Goal: Information Seeking & Learning: Learn about a topic

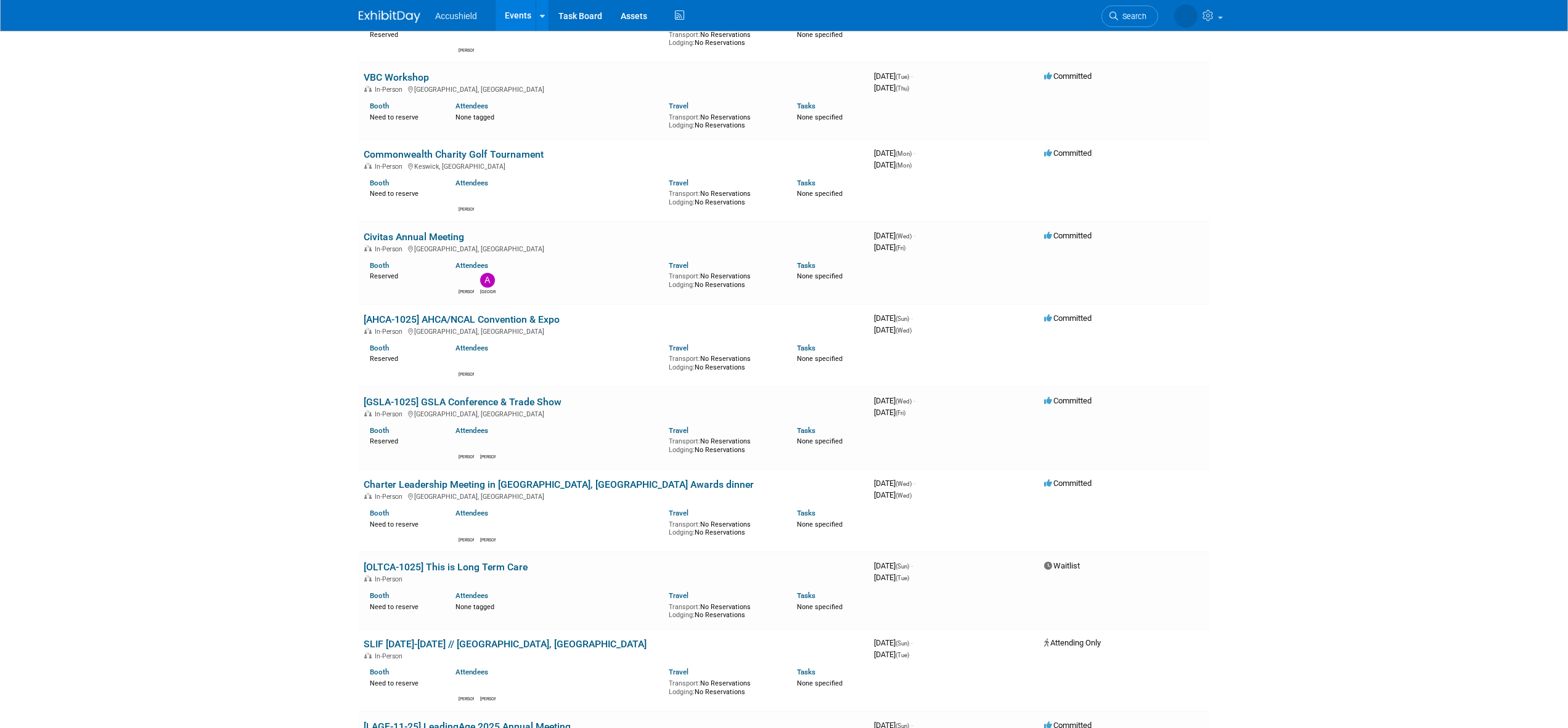
scroll to position [241, 0]
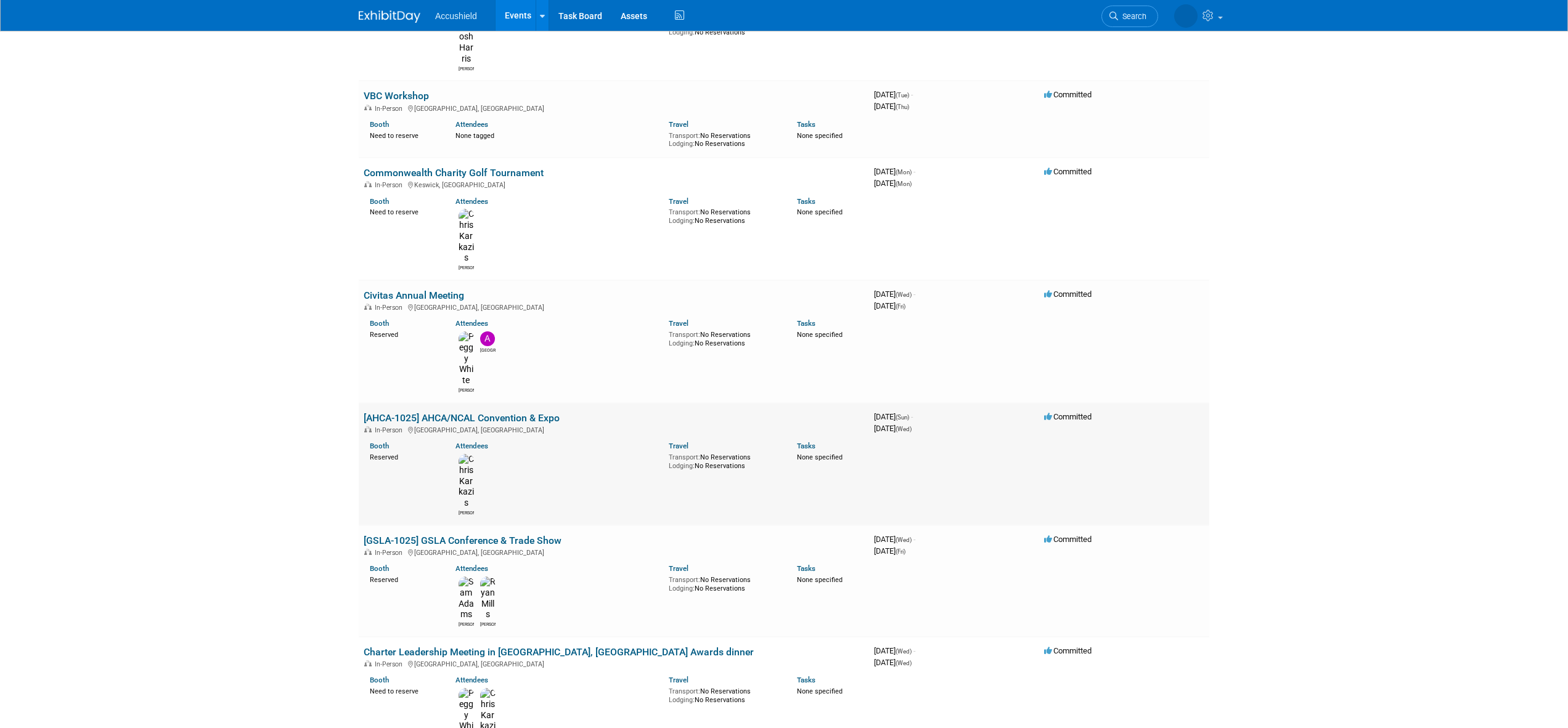
click at [535, 412] on link "[AHCA-1025] AHCA/NCAL Convention & Expo" at bounding box center [461, 418] width 196 height 12
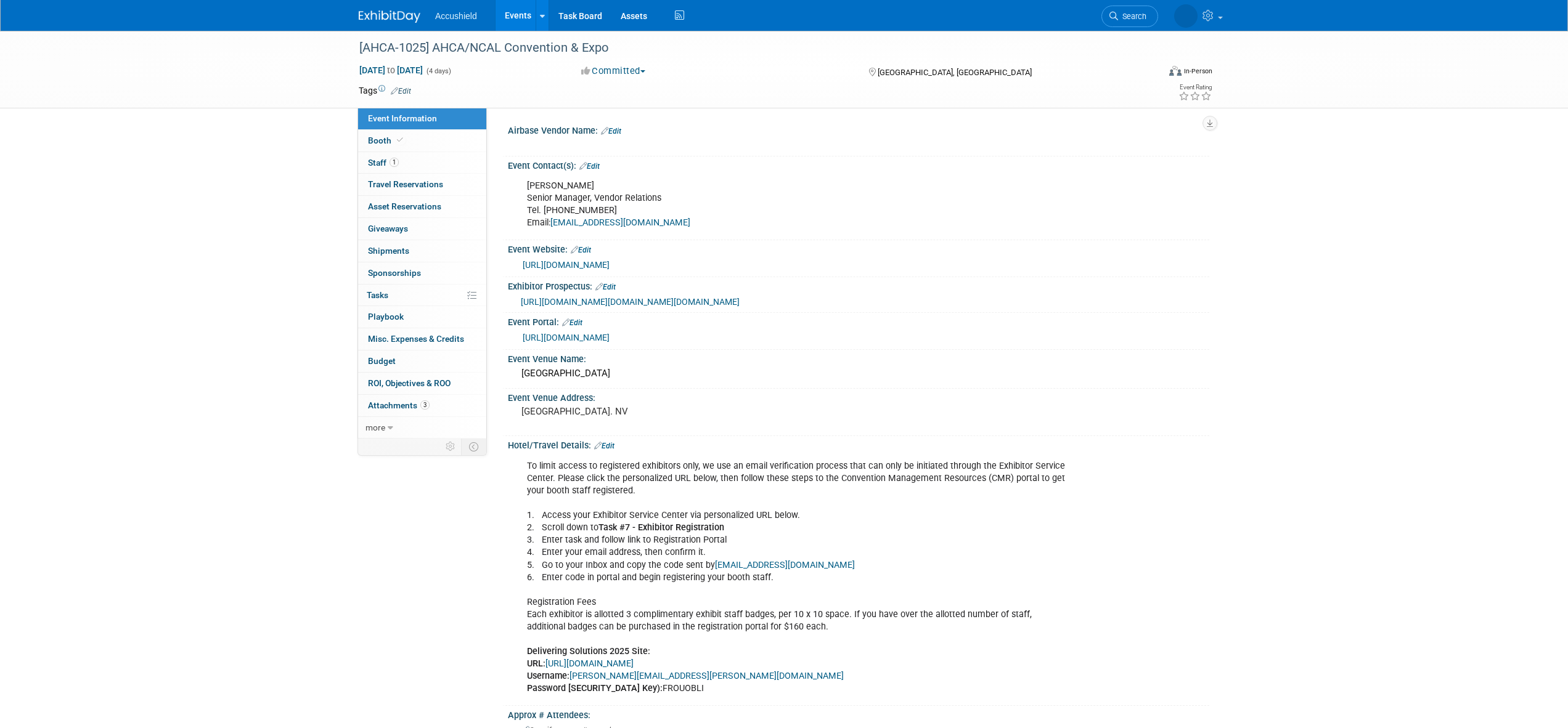
select select "Yes"
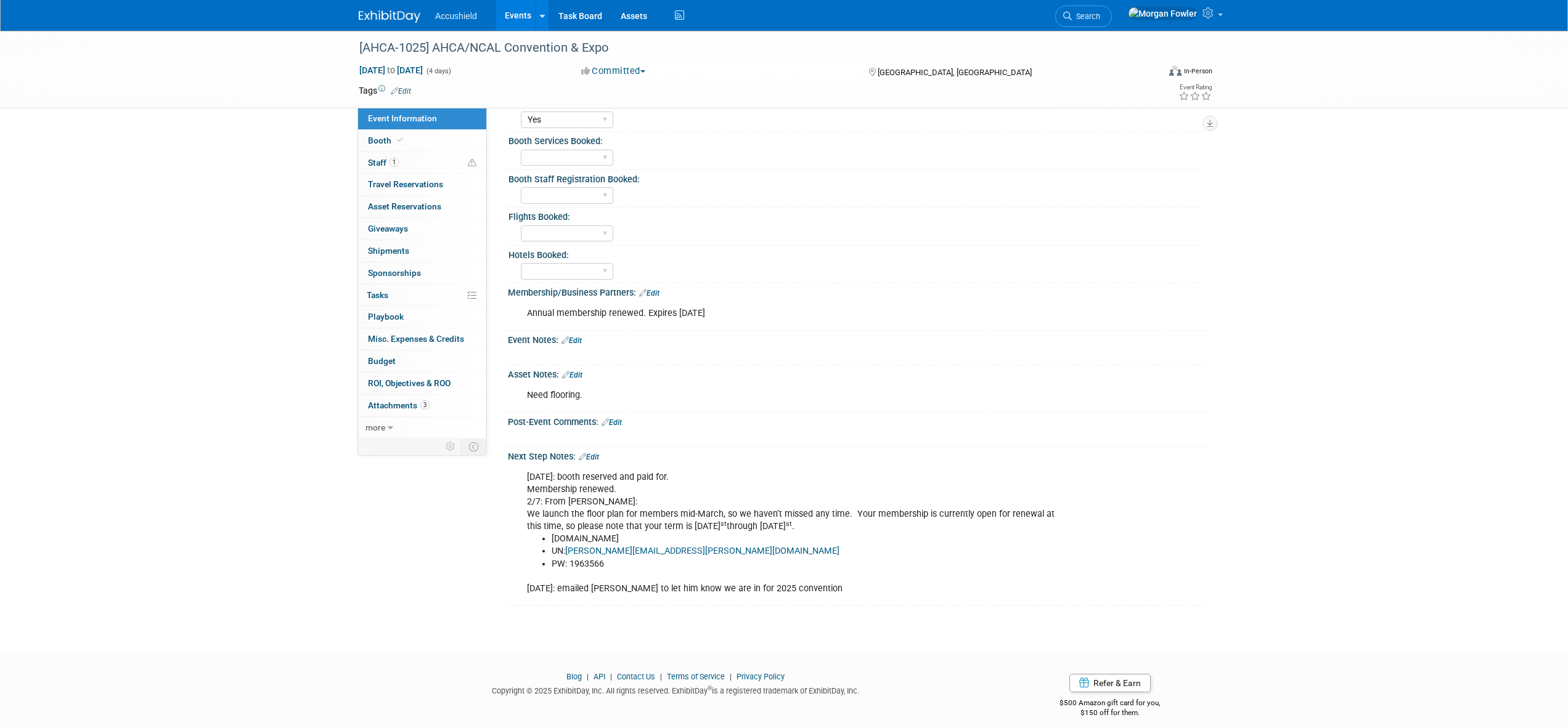
scroll to position [625, 0]
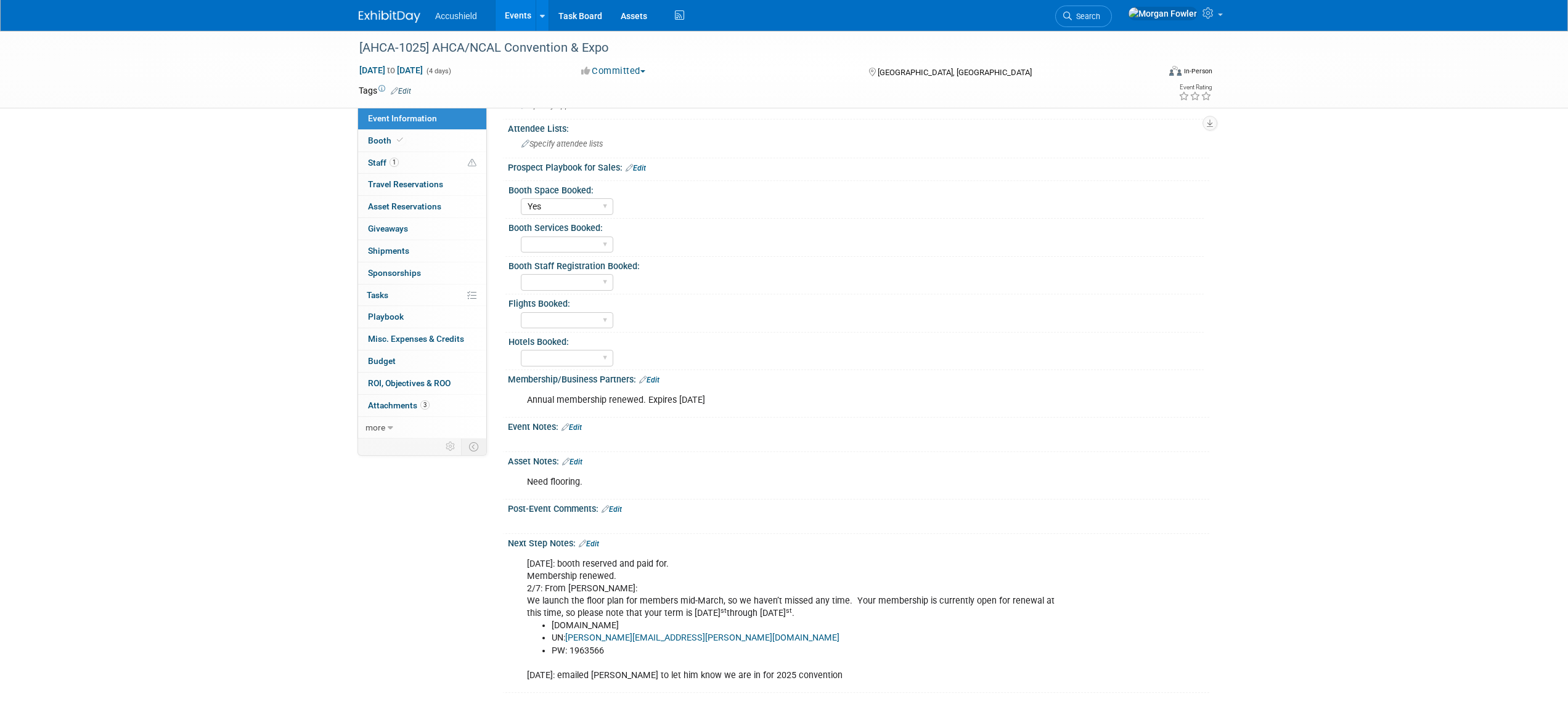
click at [384, 18] on img at bounding box center [389, 16] width 62 height 12
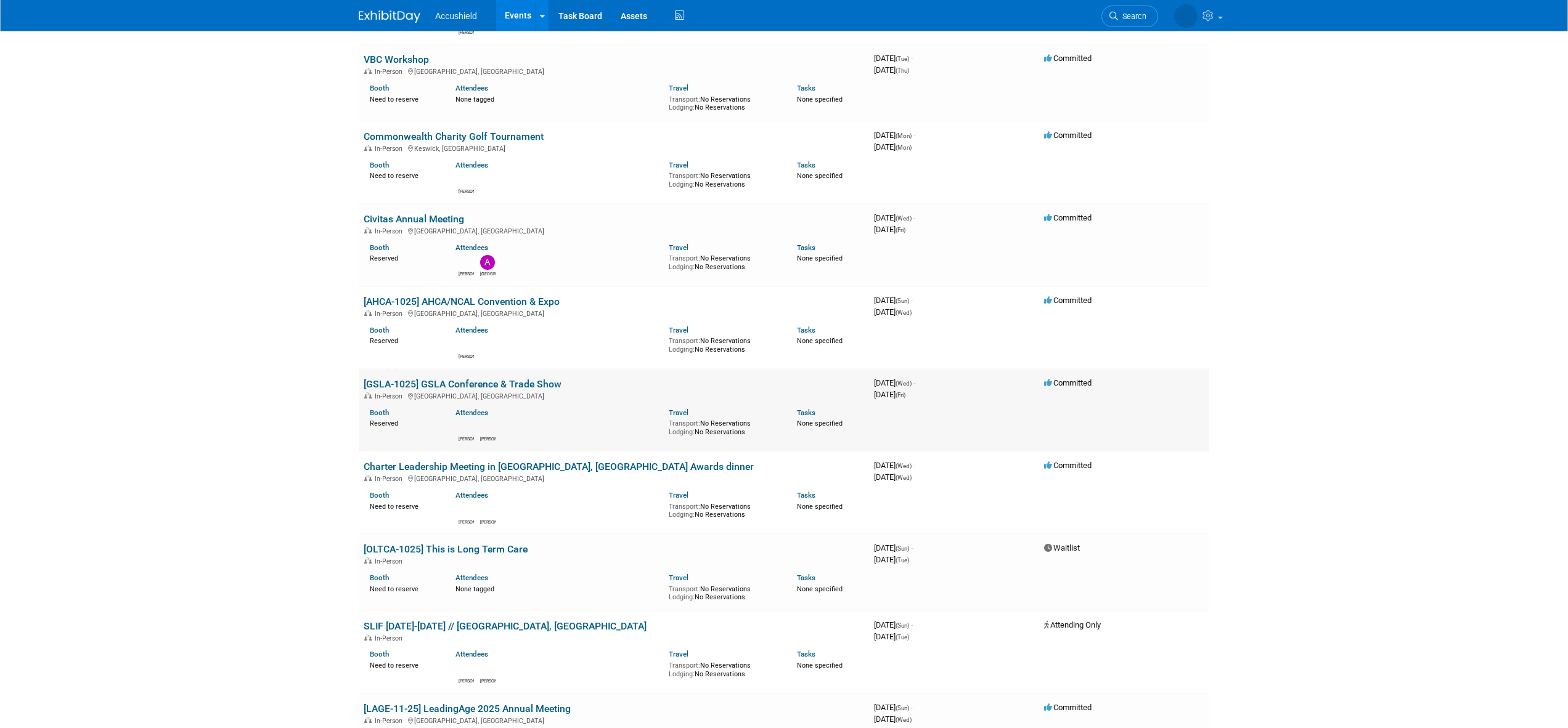
scroll to position [246, 0]
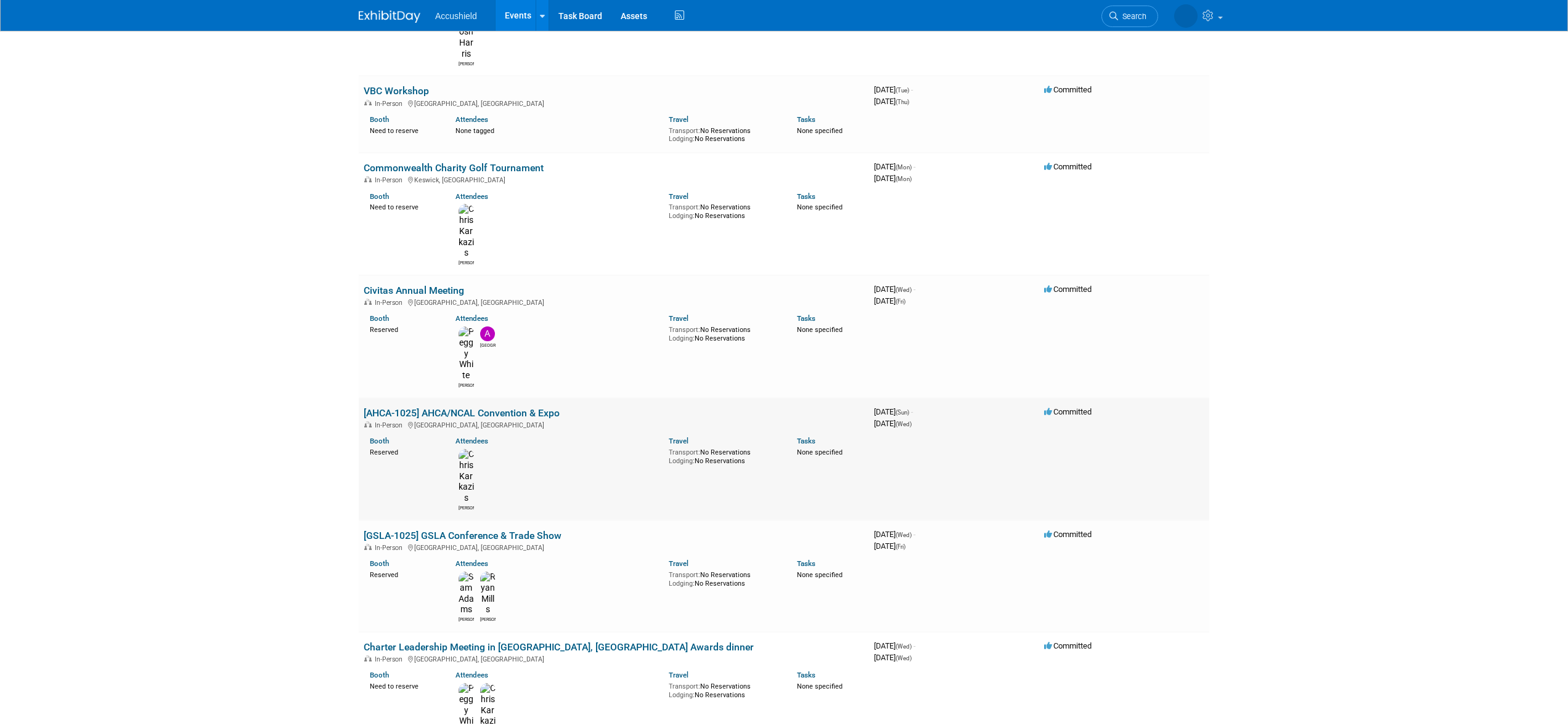
click at [442, 407] on link "[AHCA-1025] AHCA/NCAL Convention & Expo" at bounding box center [461, 413] width 196 height 12
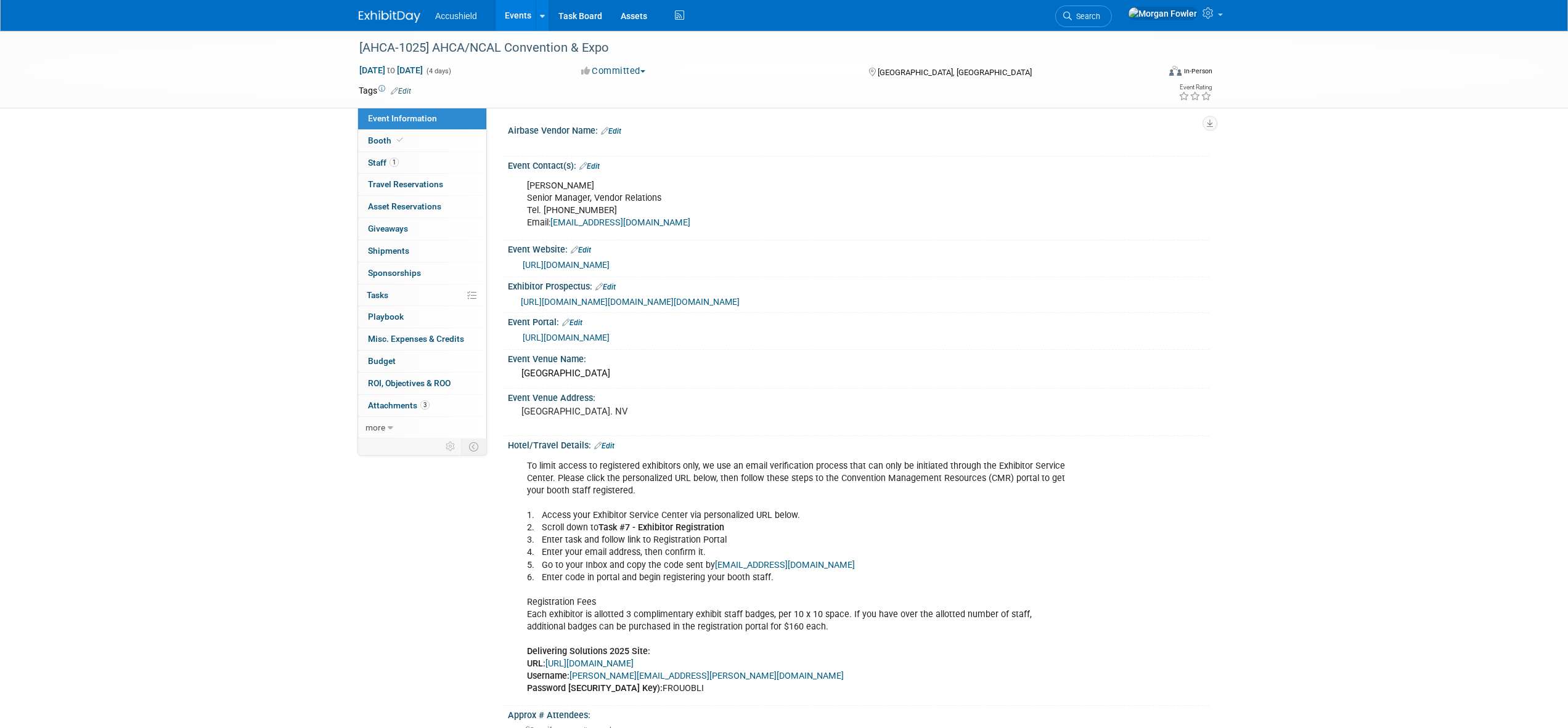
select select "Yes"
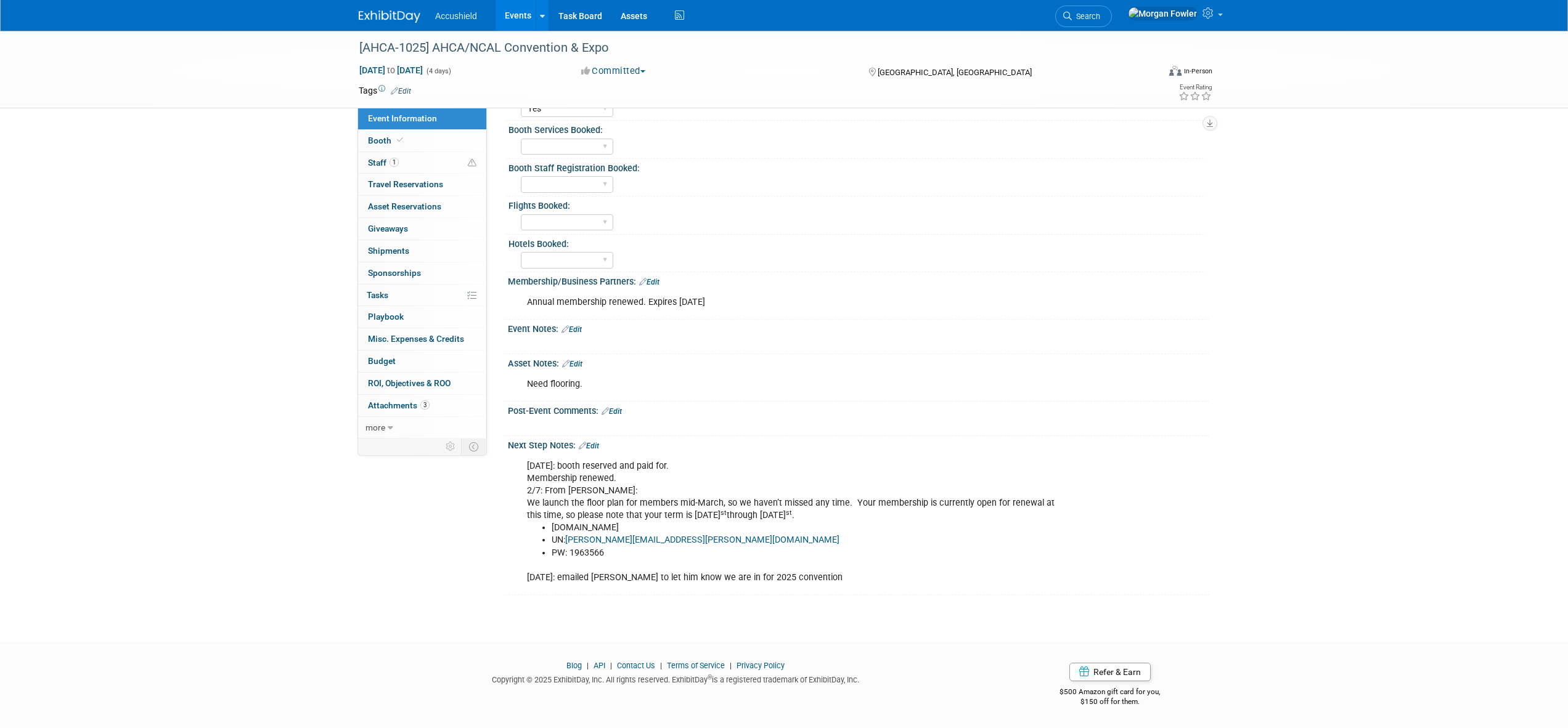
scroll to position [748, 0]
click at [413, 320] on link "0 Playbook 0" at bounding box center [422, 317] width 128 height 21
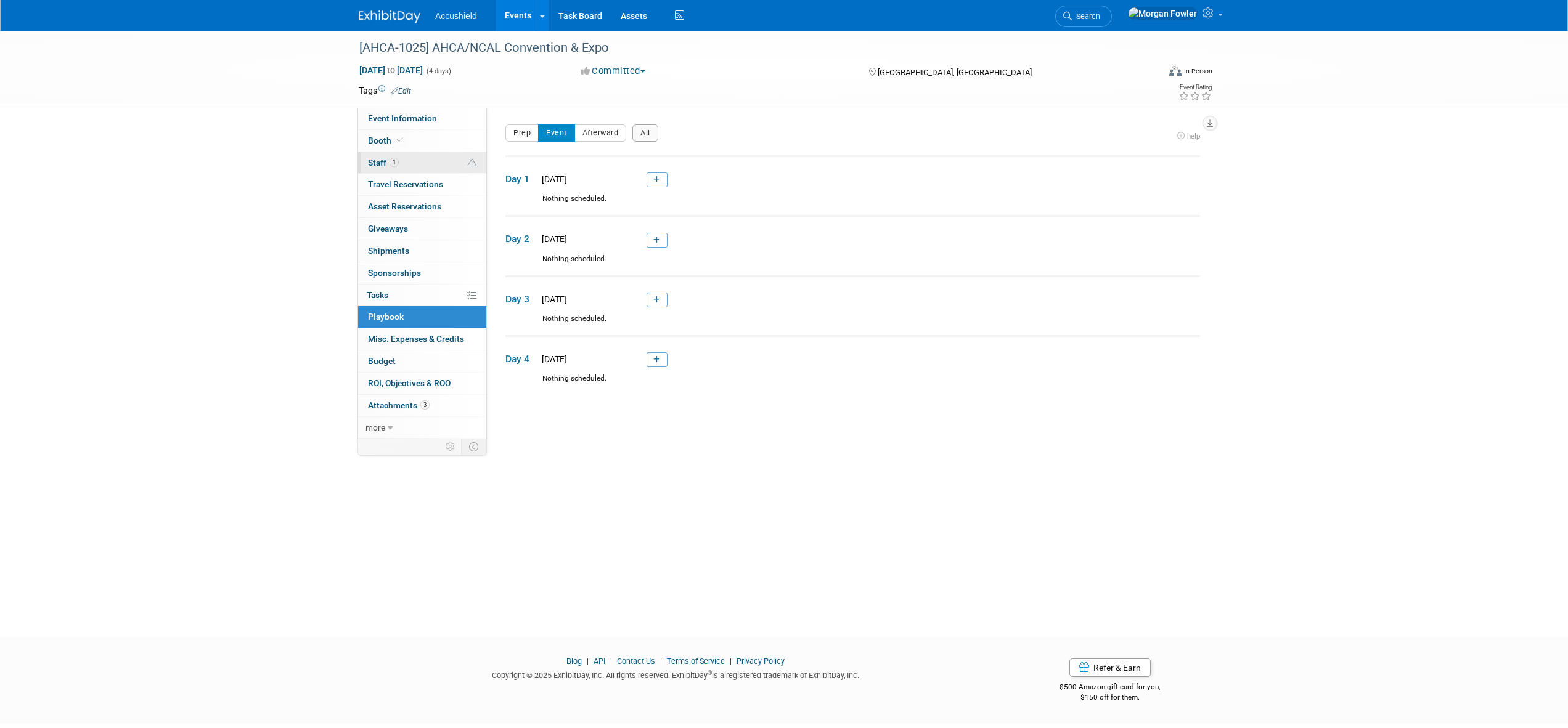
click at [395, 162] on span "1" at bounding box center [394, 162] width 9 height 9
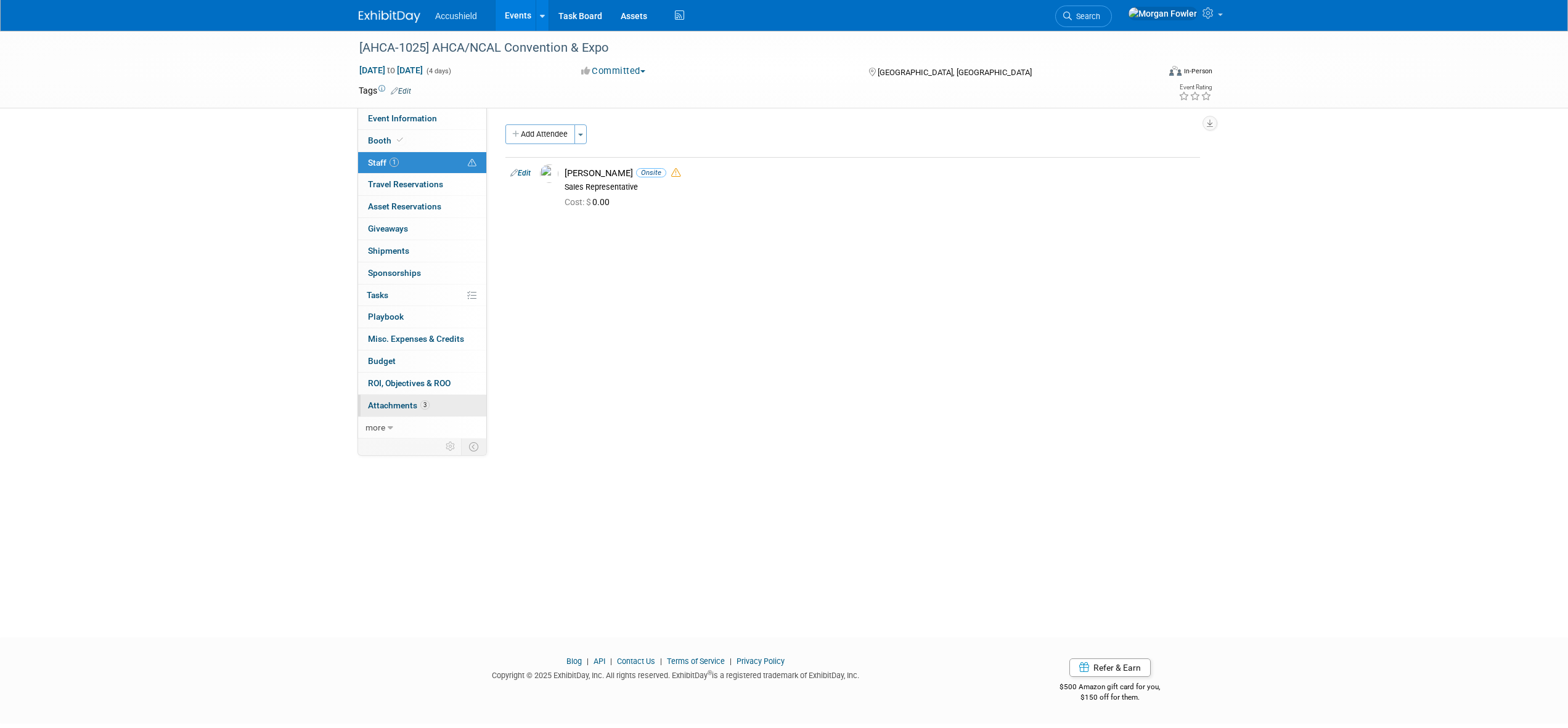
click at [420, 405] on span "3" at bounding box center [425, 405] width 9 height 9
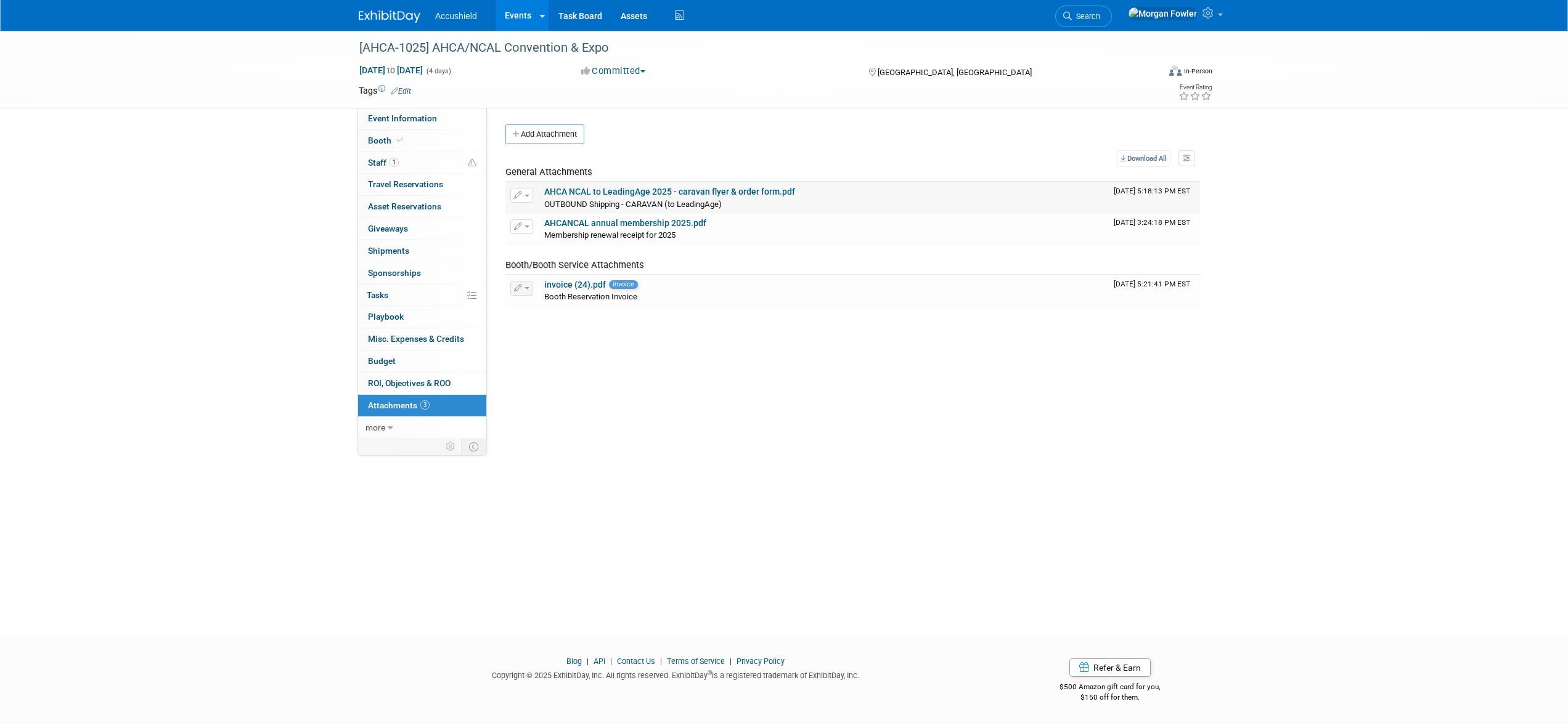
click at [739, 192] on link "AHCA NCAL to LeadingAge 2025 - caravan flyer & order form.pdf" at bounding box center [669, 192] width 251 height 10
click at [391, 15] on img at bounding box center [389, 16] width 62 height 12
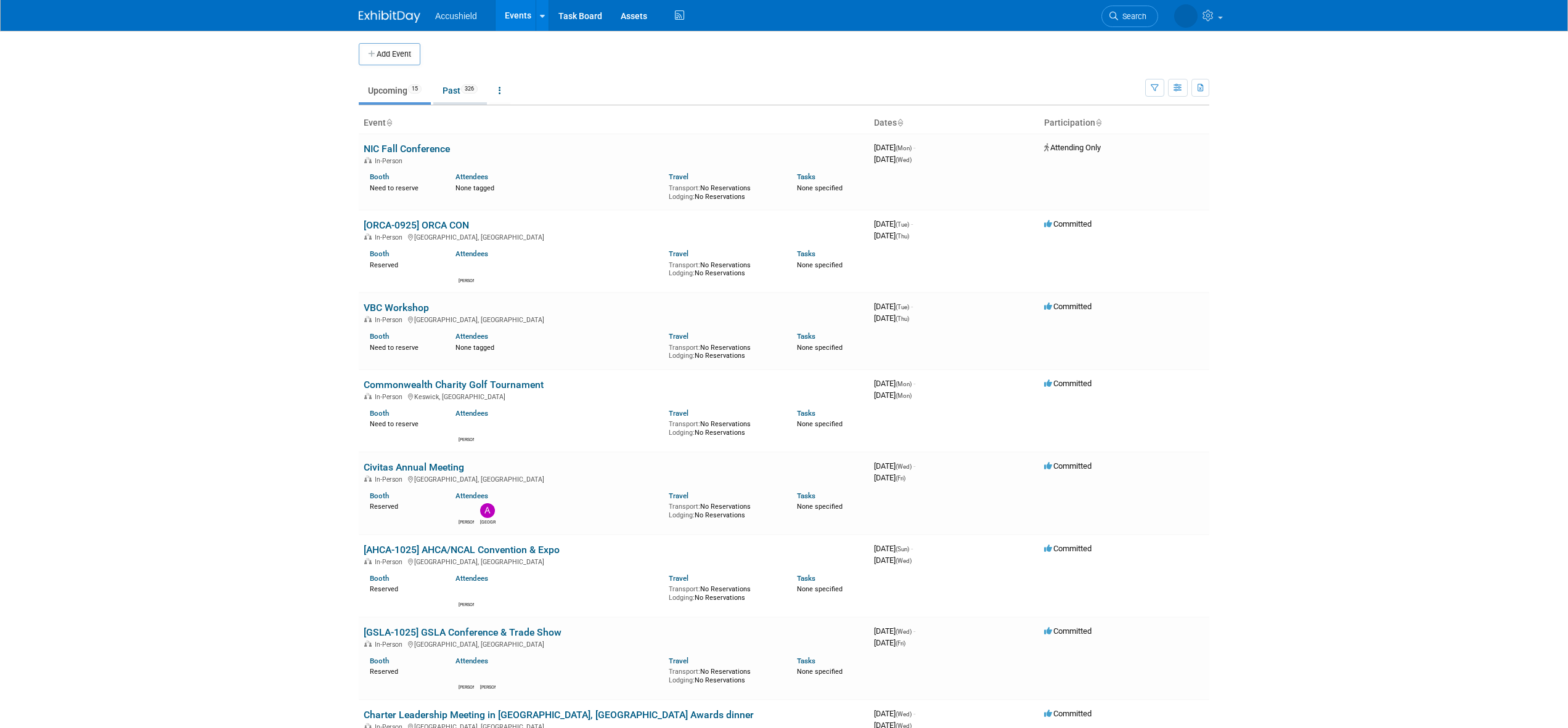
click at [467, 87] on span "326" at bounding box center [469, 89] width 16 height 9
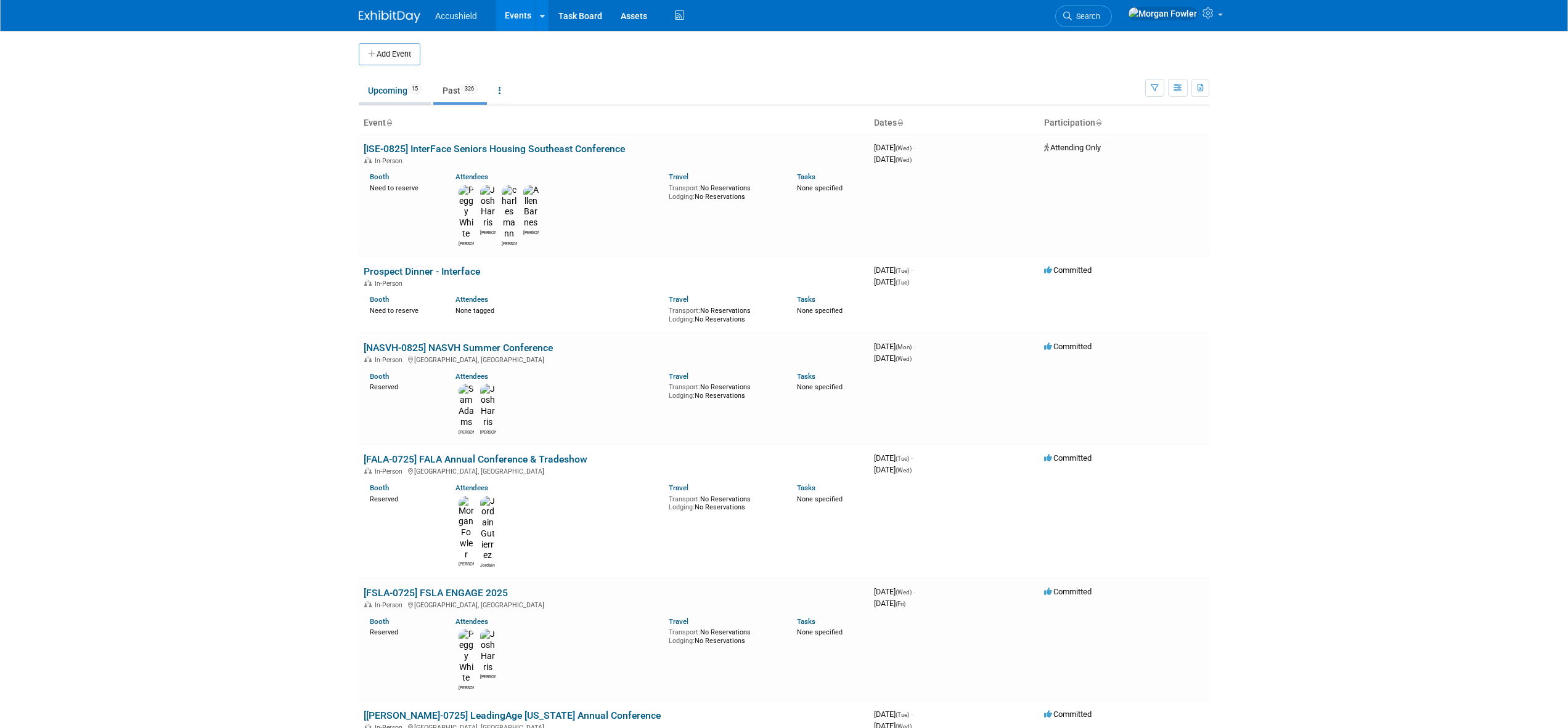
click at [400, 87] on link "Upcoming 15" at bounding box center [395, 90] width 72 height 23
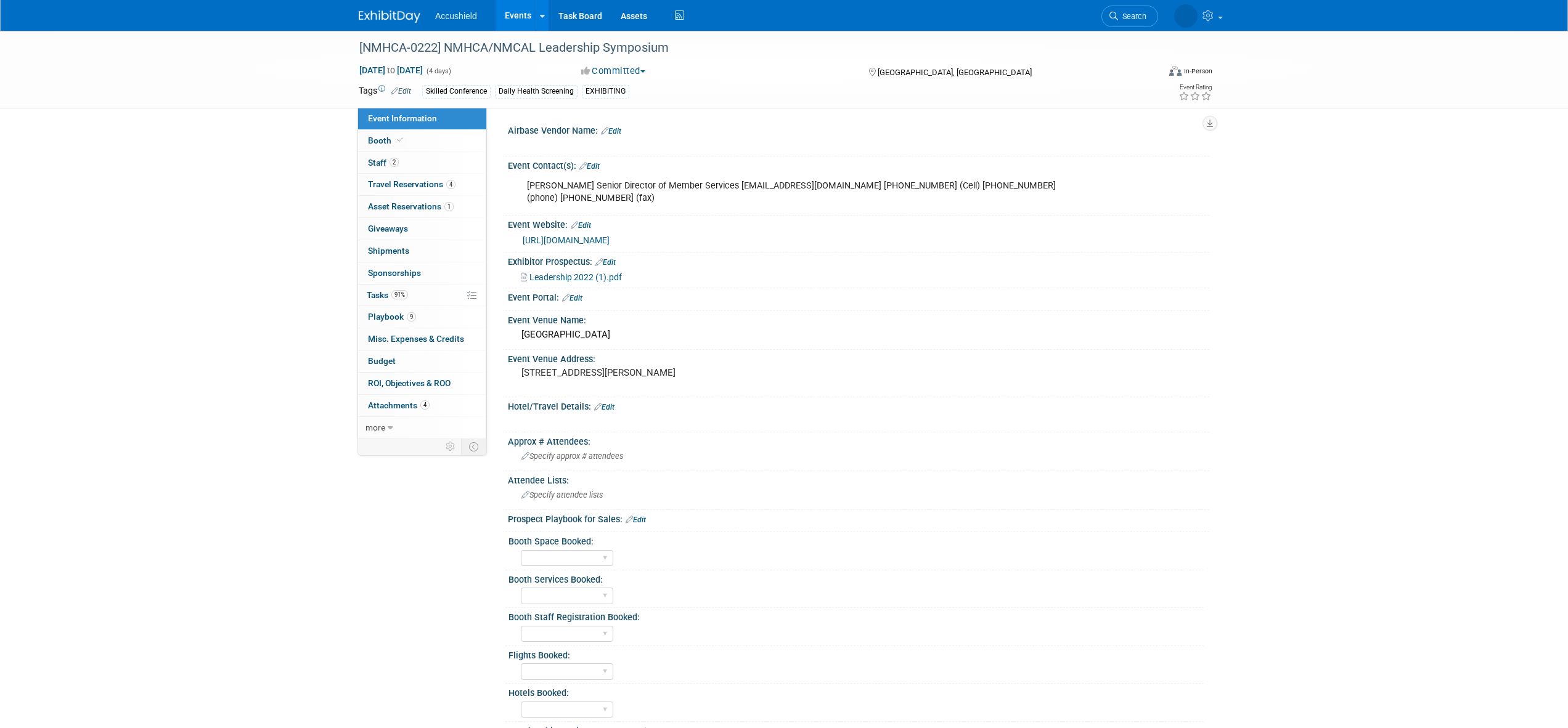
click at [384, 16] on img at bounding box center [389, 16] width 62 height 12
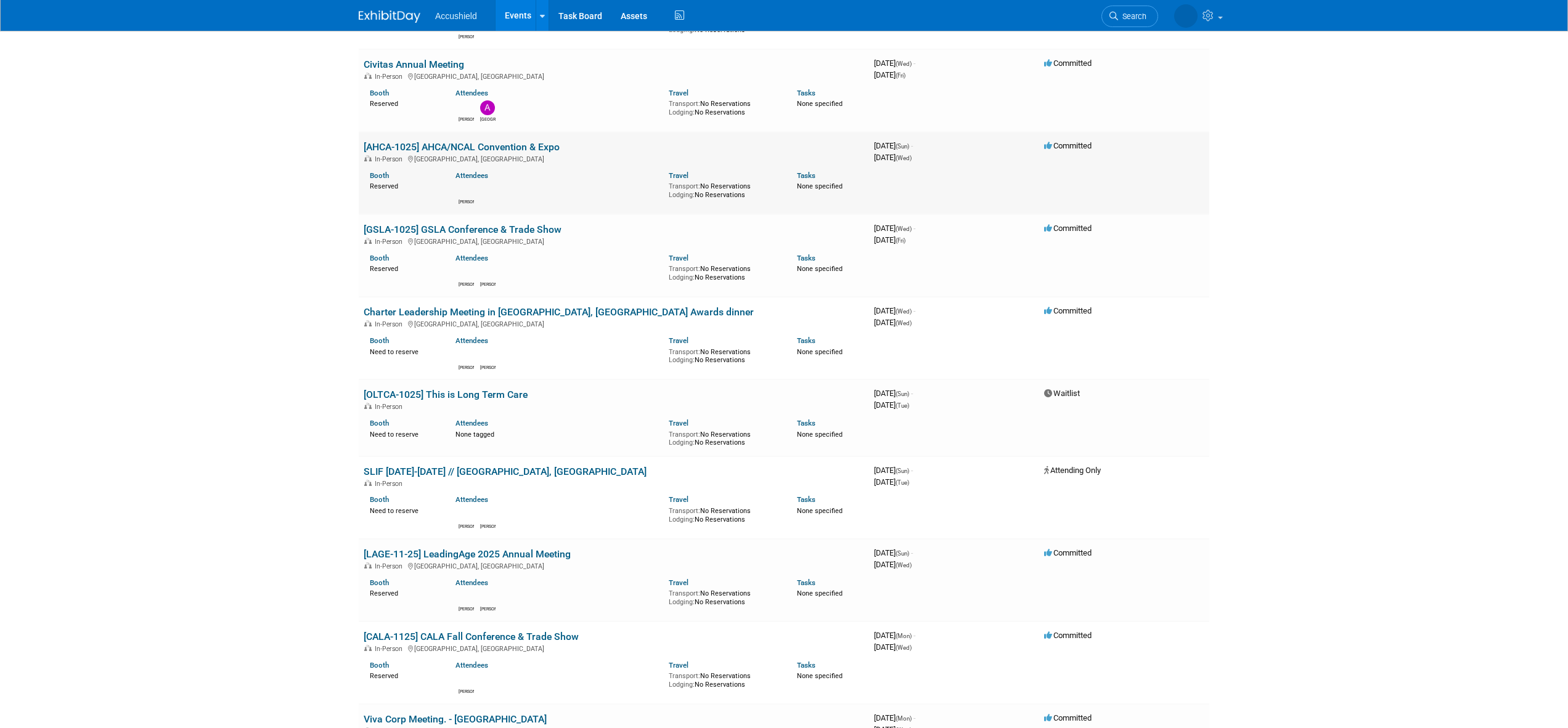
scroll to position [414, 0]
